Goal: Task Accomplishment & Management: Use online tool/utility

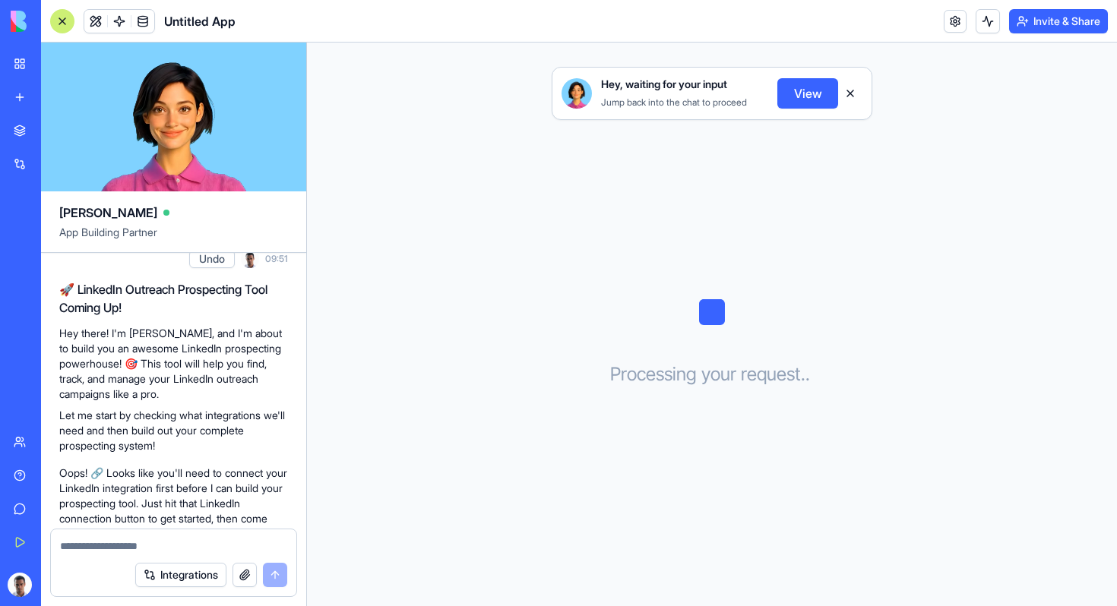
scroll to position [305, 0]
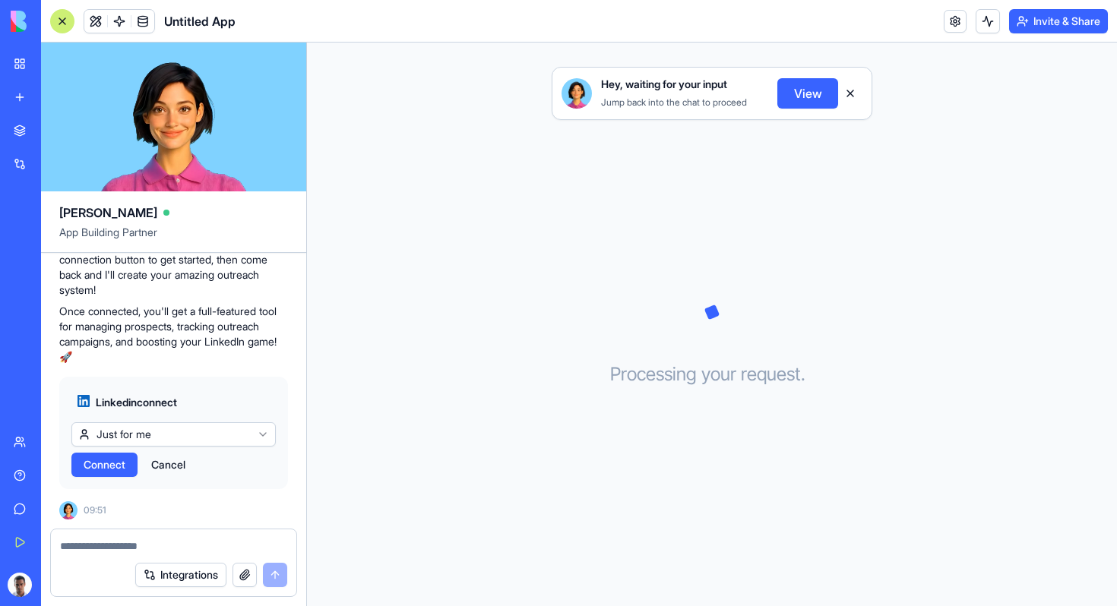
click at [121, 457] on span "Connect" at bounding box center [105, 464] width 42 height 15
click at [260, 433] on html "BETA My Workspace New app Marketplace Integrations Recent Untitled App AI Logo …" at bounding box center [558, 303] width 1117 height 606
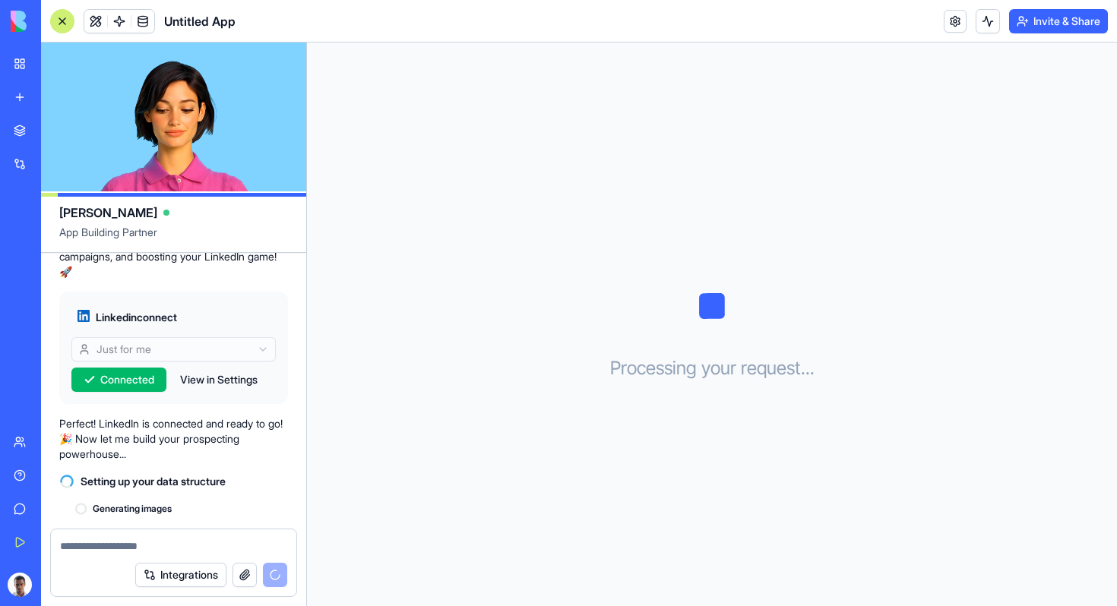
scroll to position [445, 0]
